Goal: Check status: Check status

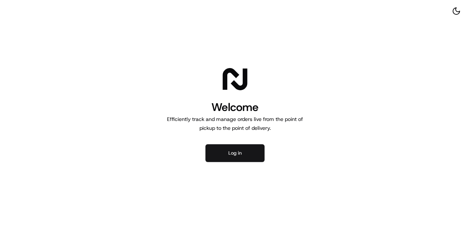
click at [227, 153] on button "Log in" at bounding box center [234, 153] width 59 height 18
